Goal: Navigation & Orientation: Understand site structure

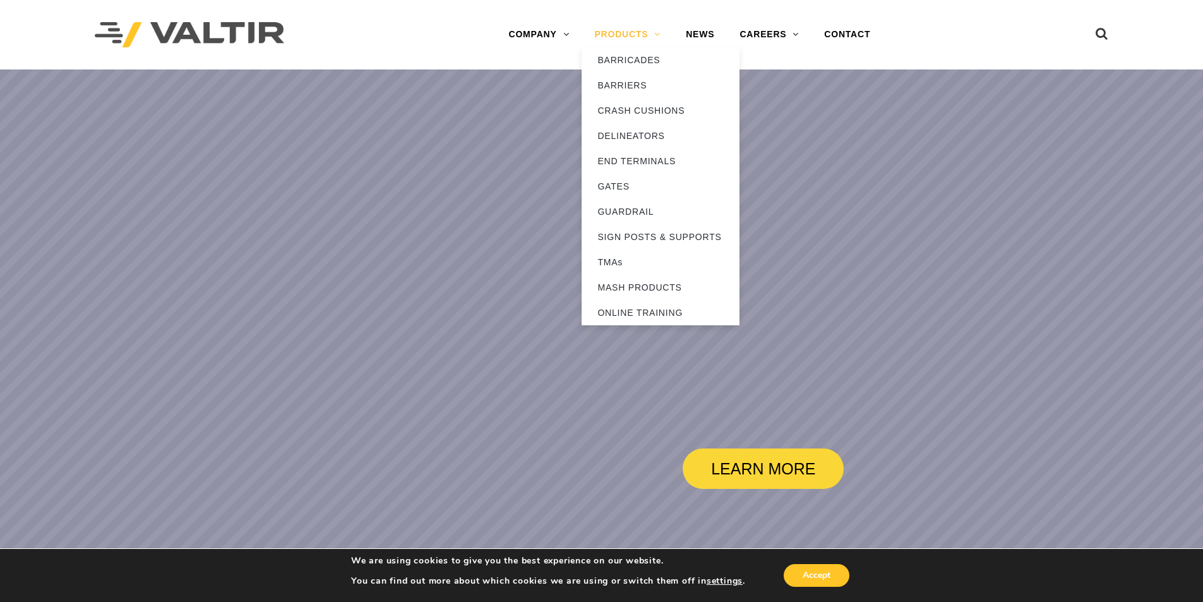
click at [609, 33] on link "PRODUCTS" at bounding box center [628, 34] width 92 height 25
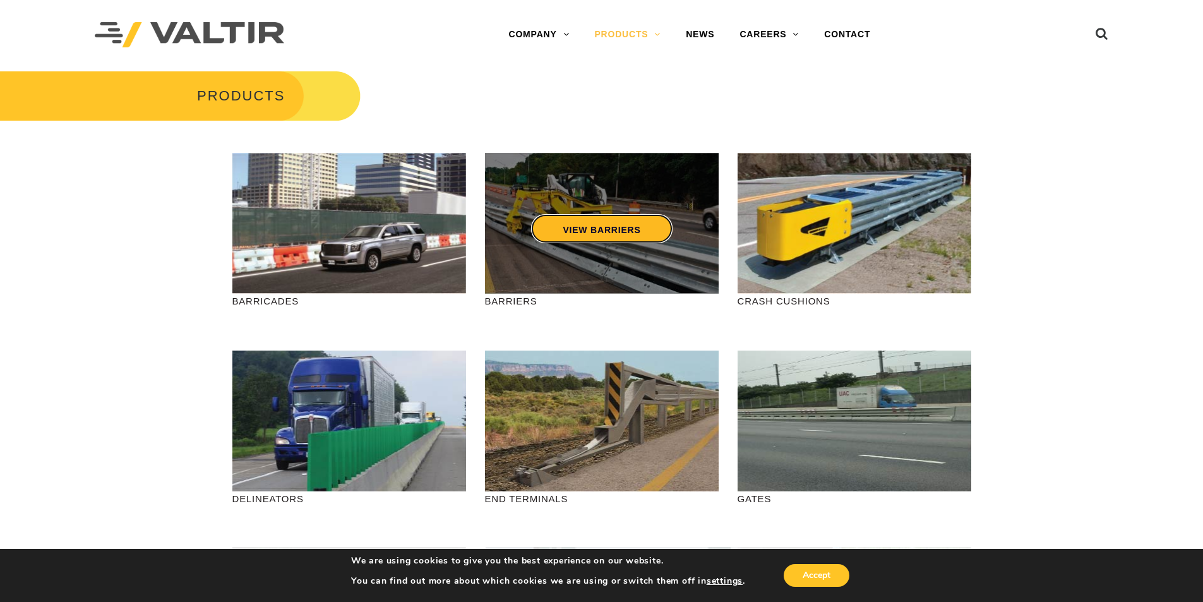
click at [562, 219] on link "VIEW BARRIERS" at bounding box center [601, 228] width 141 height 29
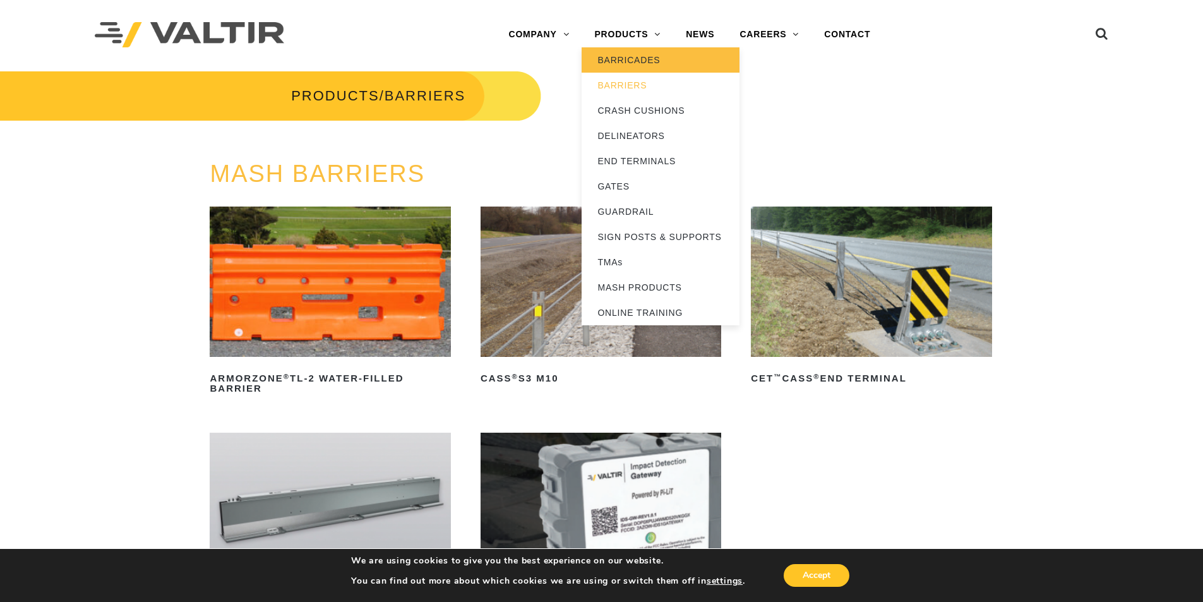
click at [641, 64] on link "BARRICADES" at bounding box center [661, 59] width 158 height 25
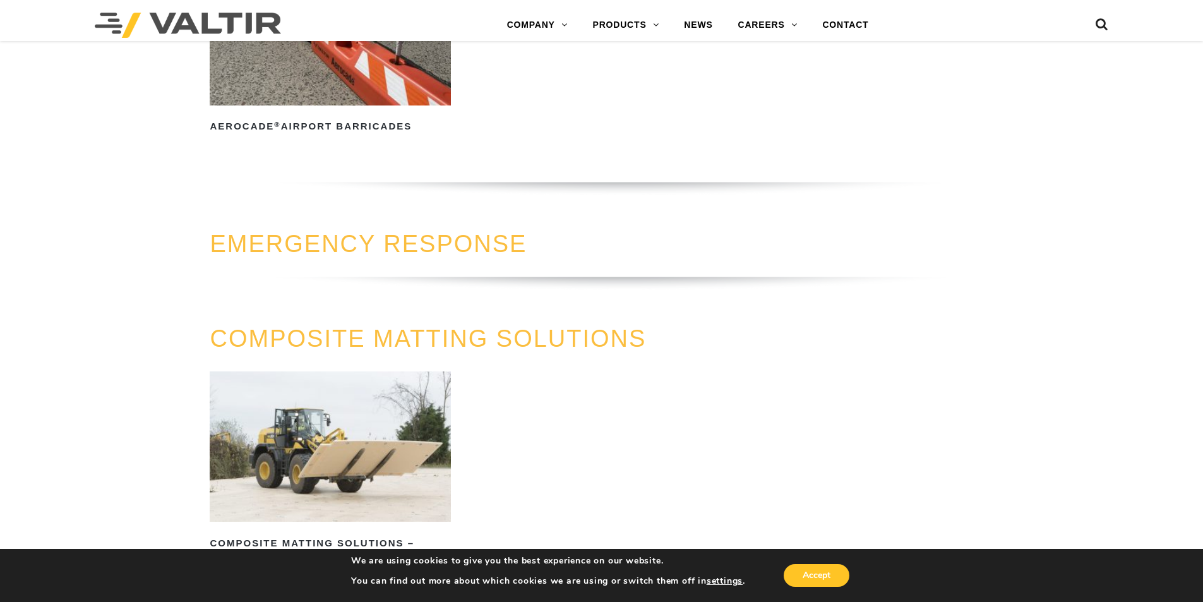
scroll to position [1579, 0]
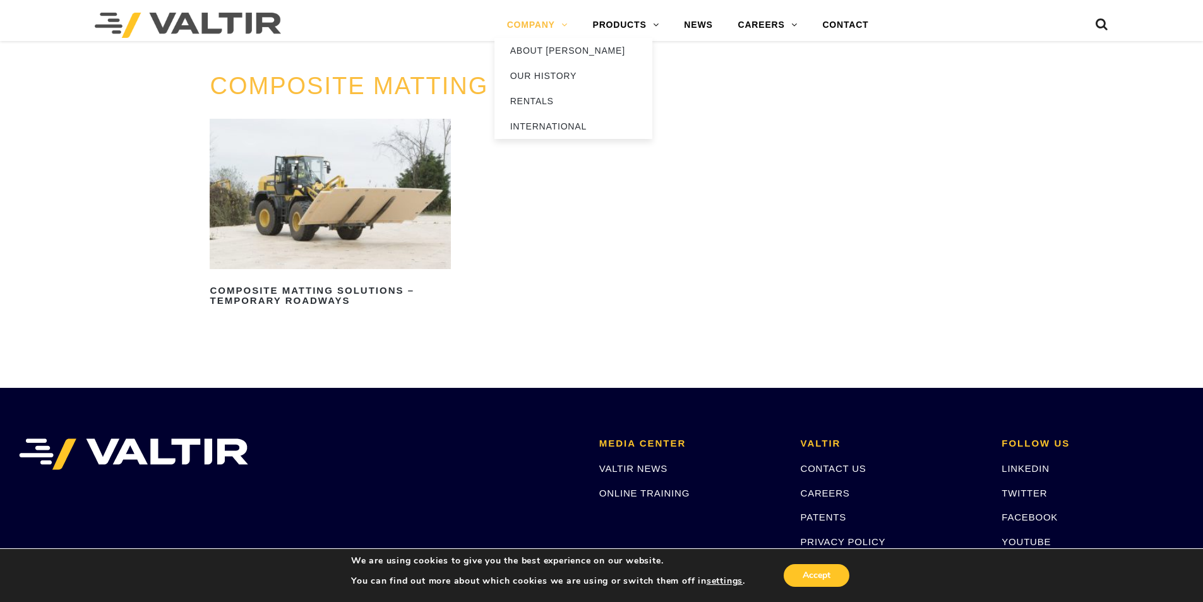
click at [529, 26] on link "COMPANY" at bounding box center [538, 25] width 86 height 25
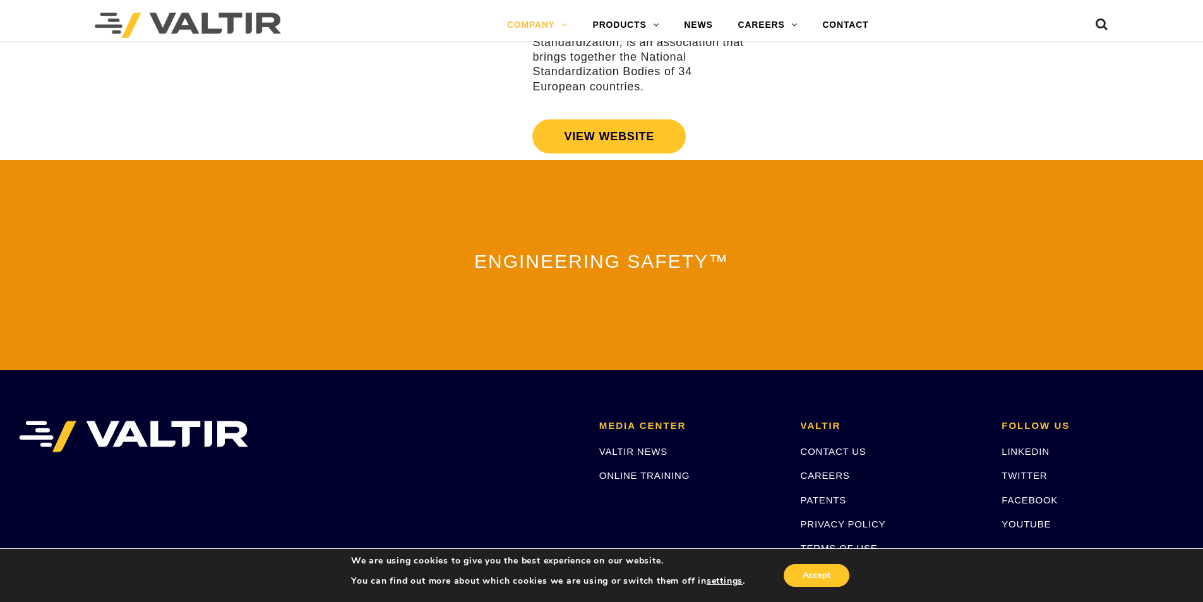
scroll to position [2771, 0]
